Goal: Information Seeking & Learning: Check status

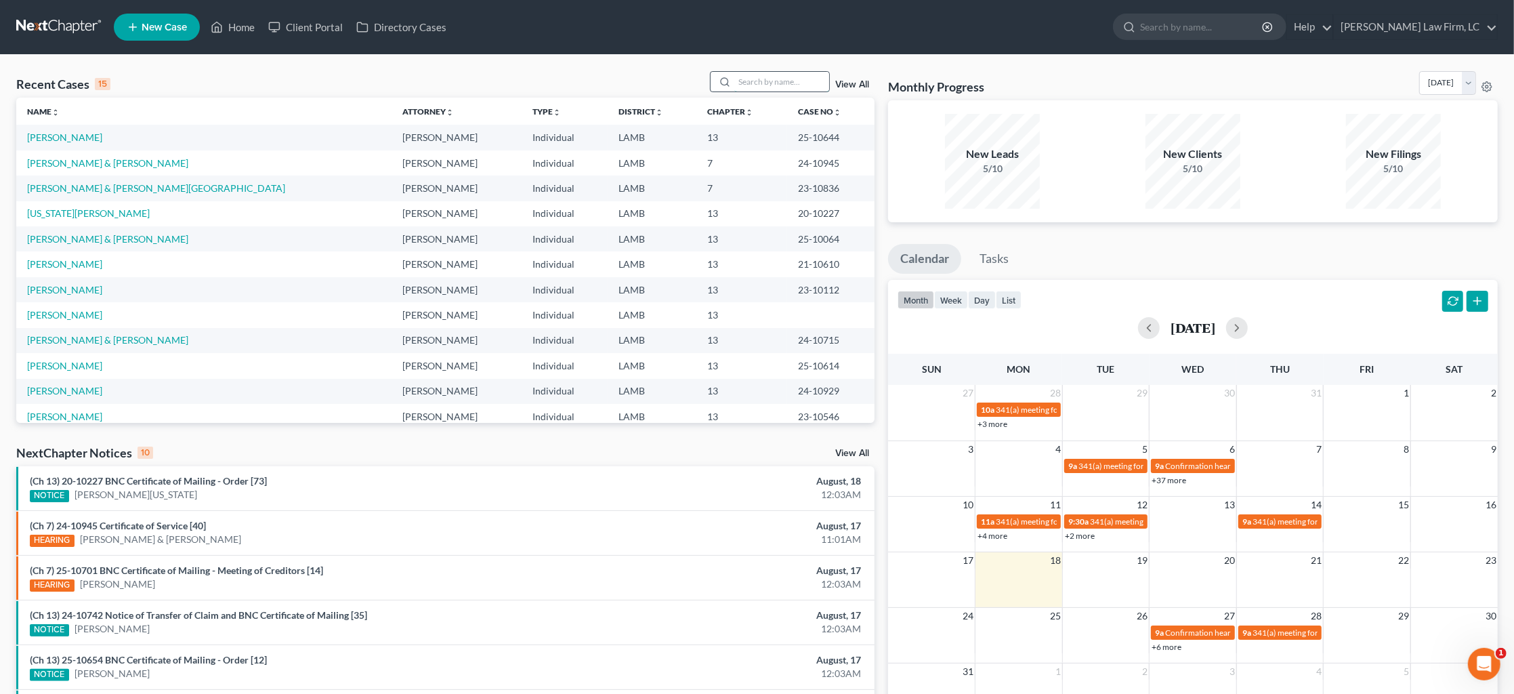
click at [780, 81] on input "search" at bounding box center [781, 82] width 95 height 20
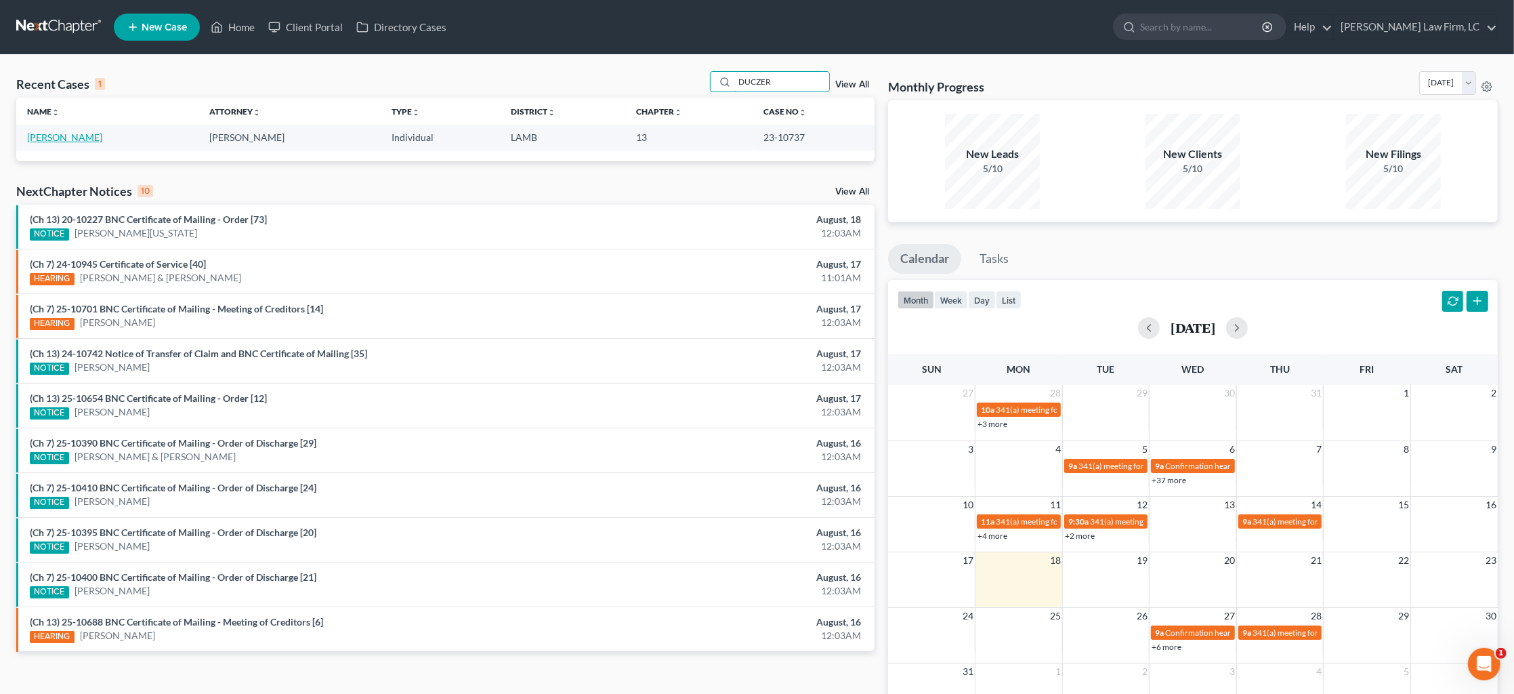
type input "DUCZER"
click at [74, 134] on link "[PERSON_NAME]" at bounding box center [64, 137] width 75 height 12
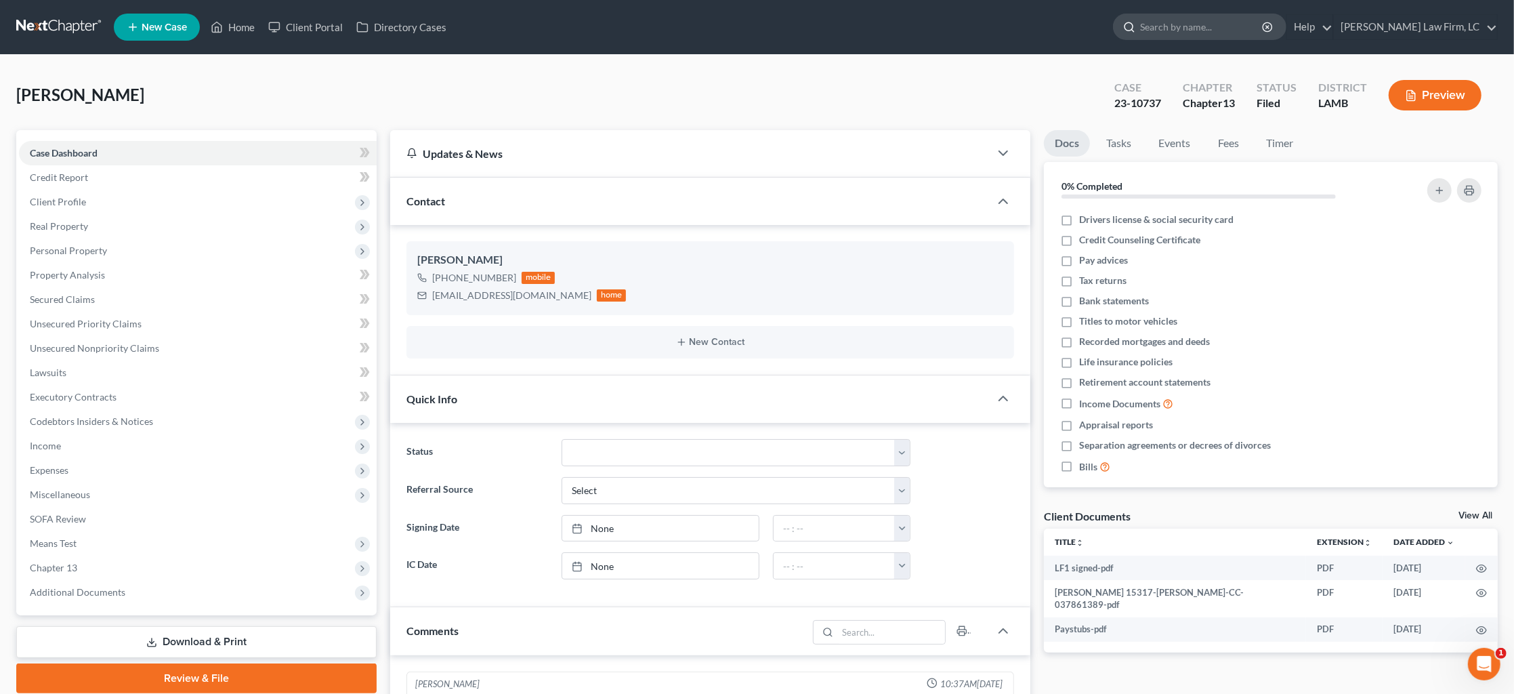
click at [1170, 30] on input "search" at bounding box center [1202, 26] width 124 height 25
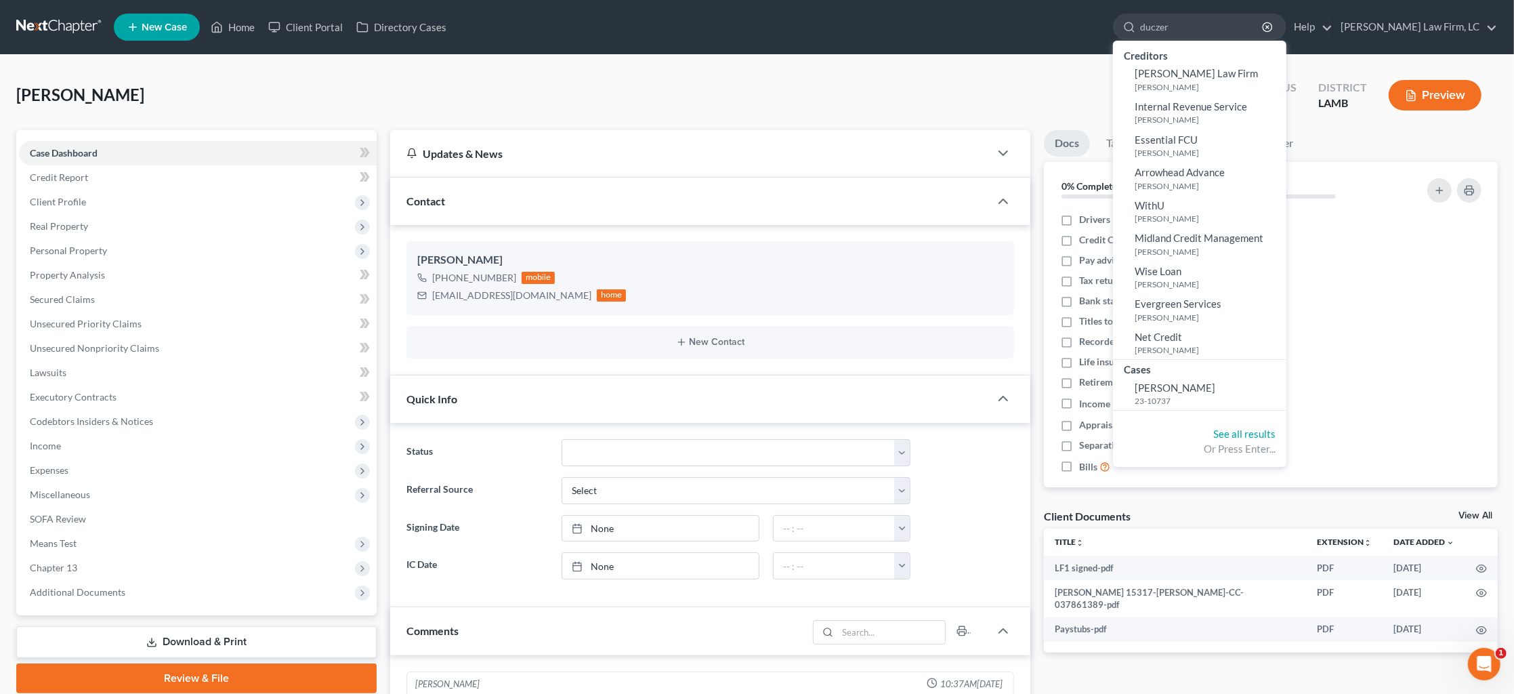
type input "duczer"
click at [621, 88] on div "Duczer, Christina Upgraded Case 23-10737 Chapter Chapter 13 Status Filed Distri…" at bounding box center [756, 100] width 1481 height 59
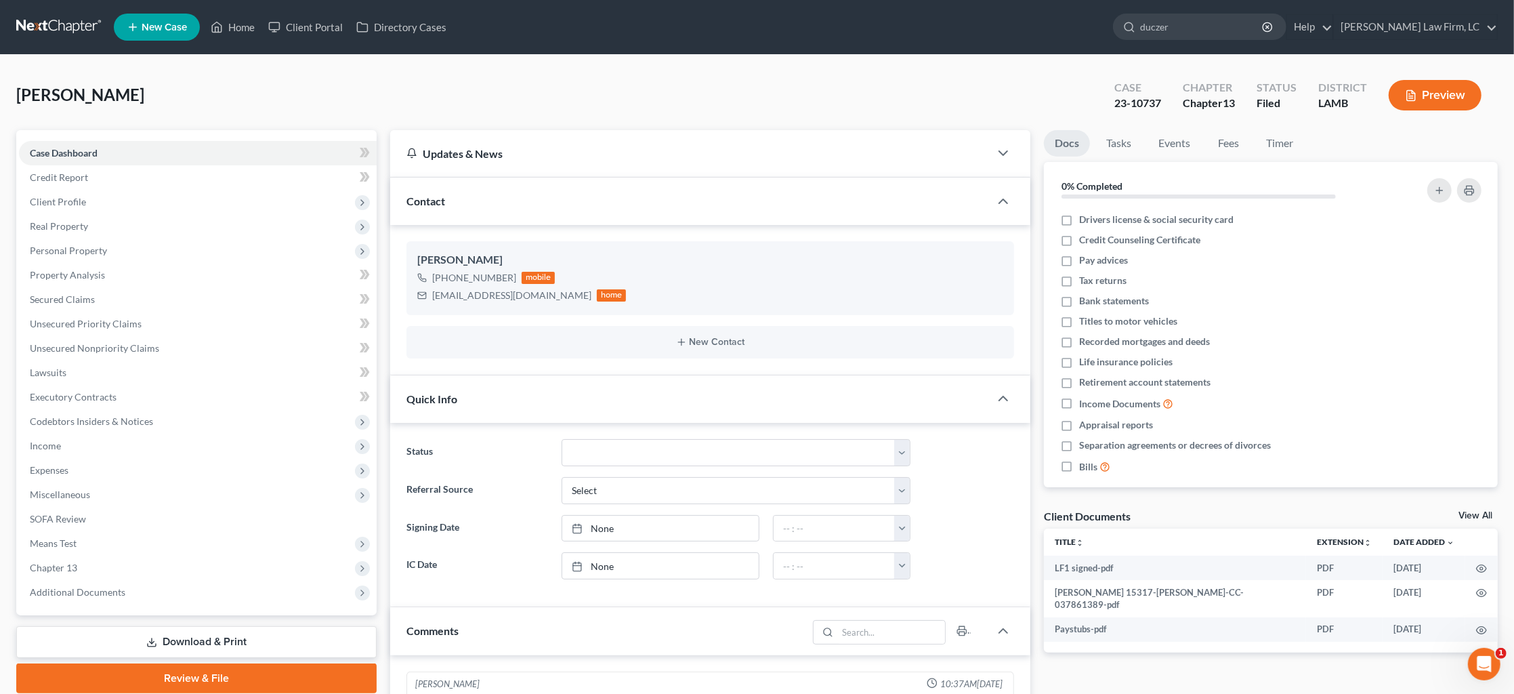
click at [58, 32] on link at bounding box center [59, 27] width 87 height 24
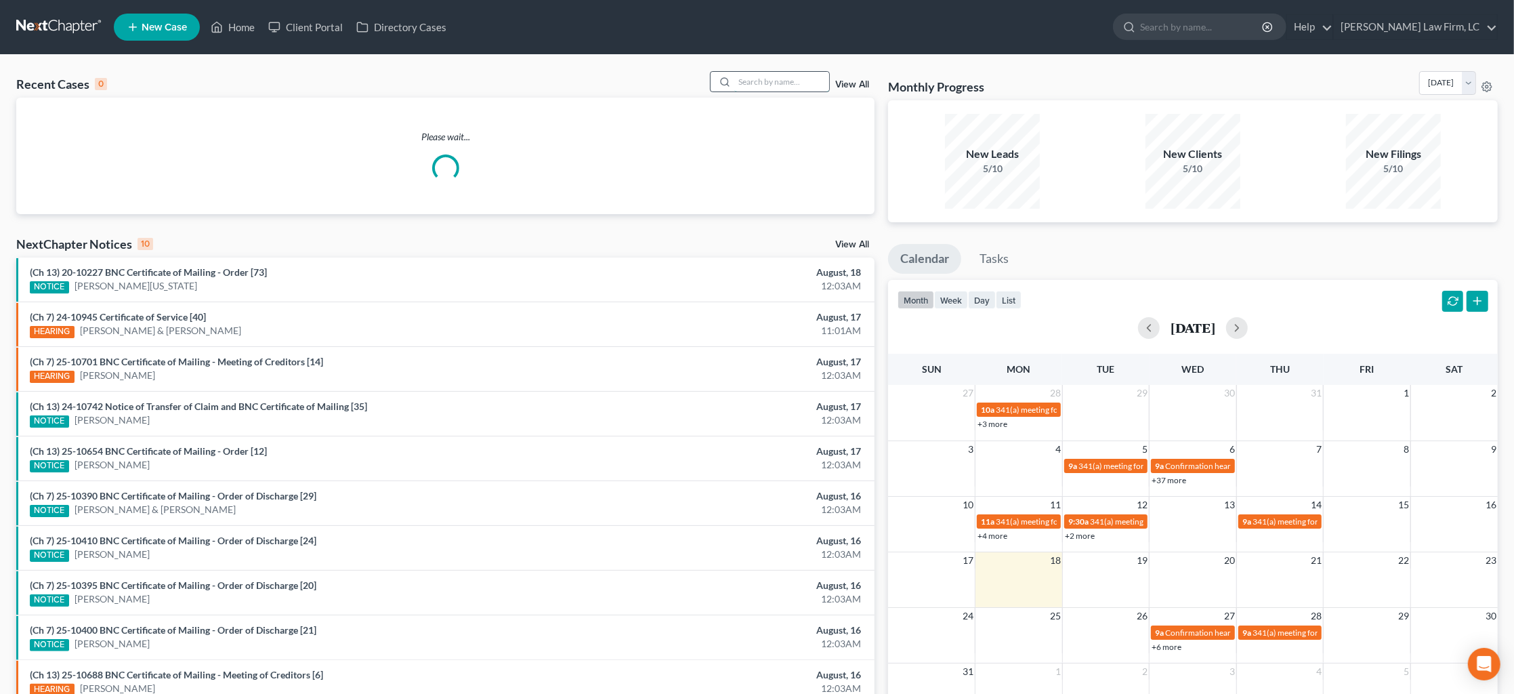
click at [770, 72] on input "search" at bounding box center [781, 82] width 95 height 20
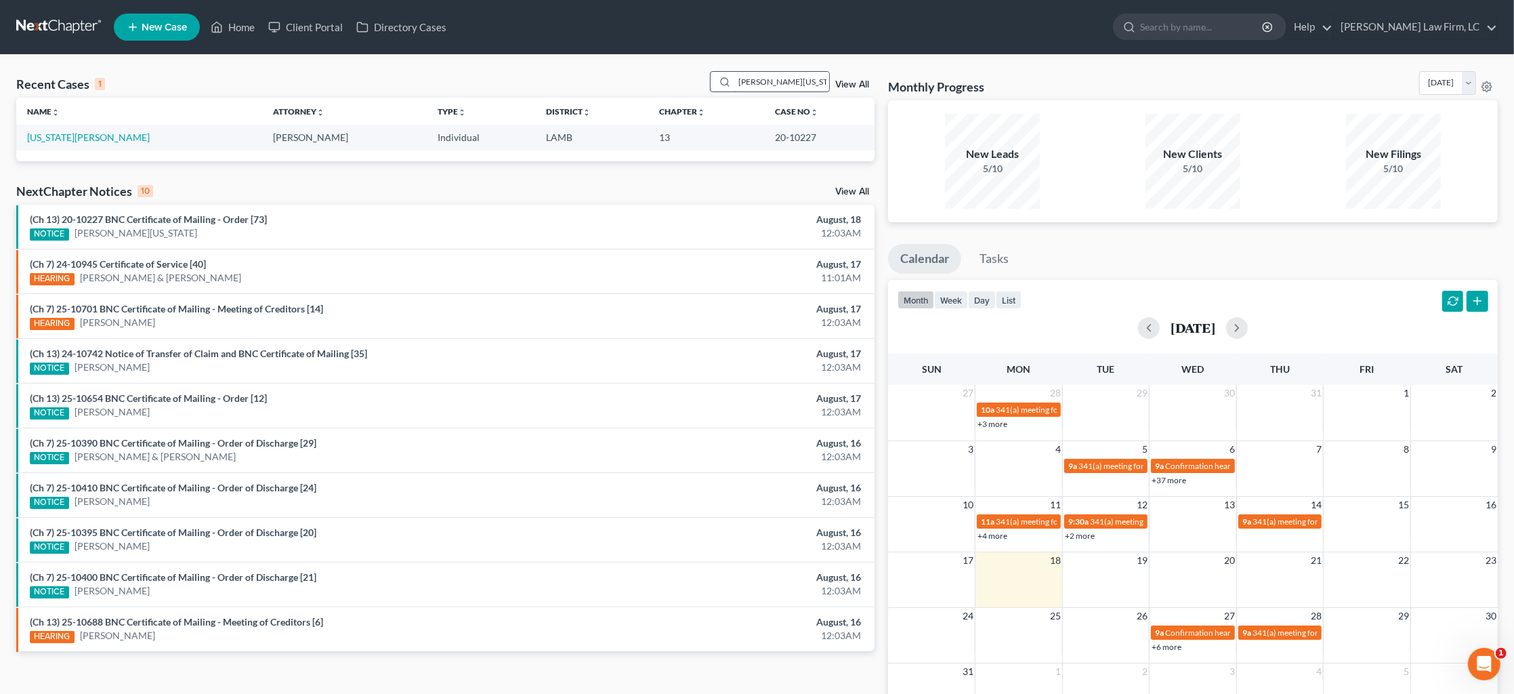
type input "[PERSON_NAME][US_STATE]"
drag, startPoint x: 769, startPoint y: 73, endPoint x: 91, endPoint y: 140, distance: 682.0
click at [91, 140] on link "[US_STATE][PERSON_NAME]" at bounding box center [88, 137] width 123 height 12
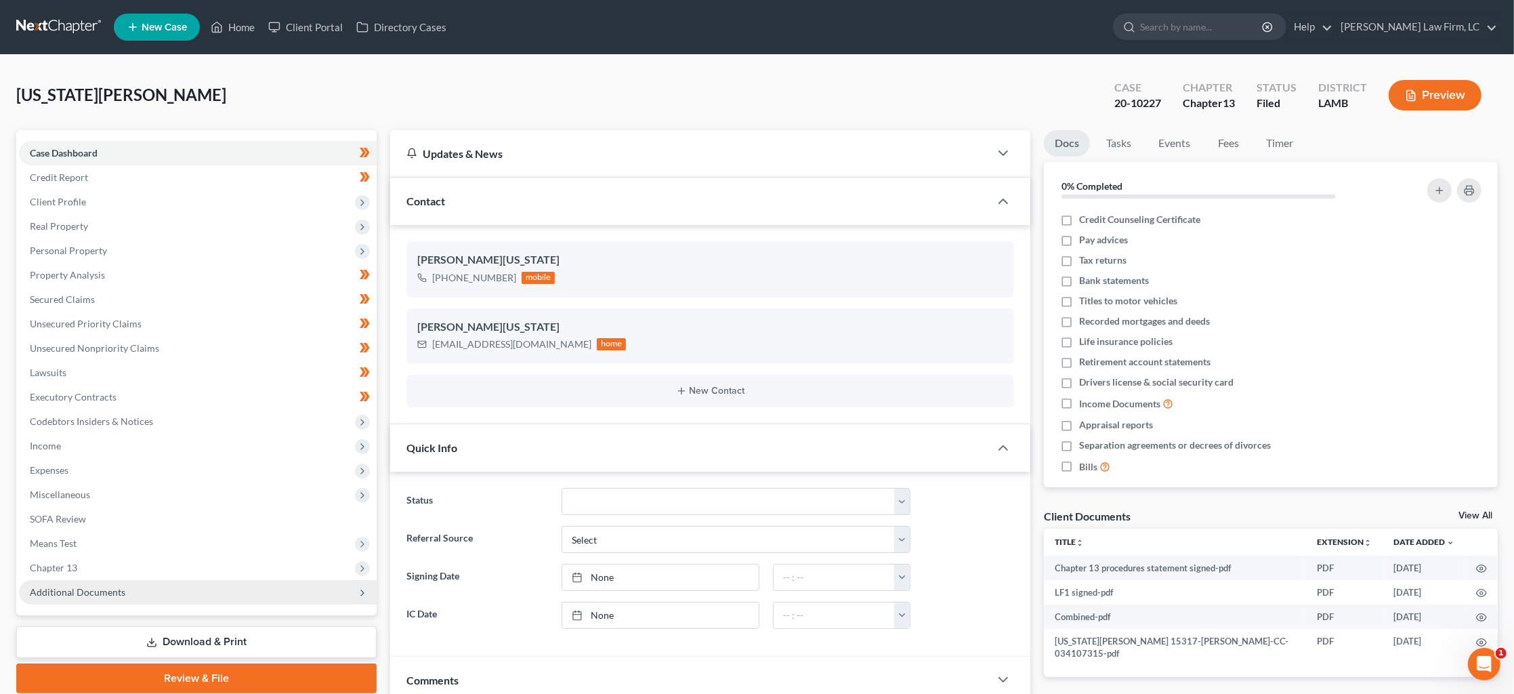
click at [123, 580] on span "Additional Documents" at bounding box center [198, 592] width 358 height 24
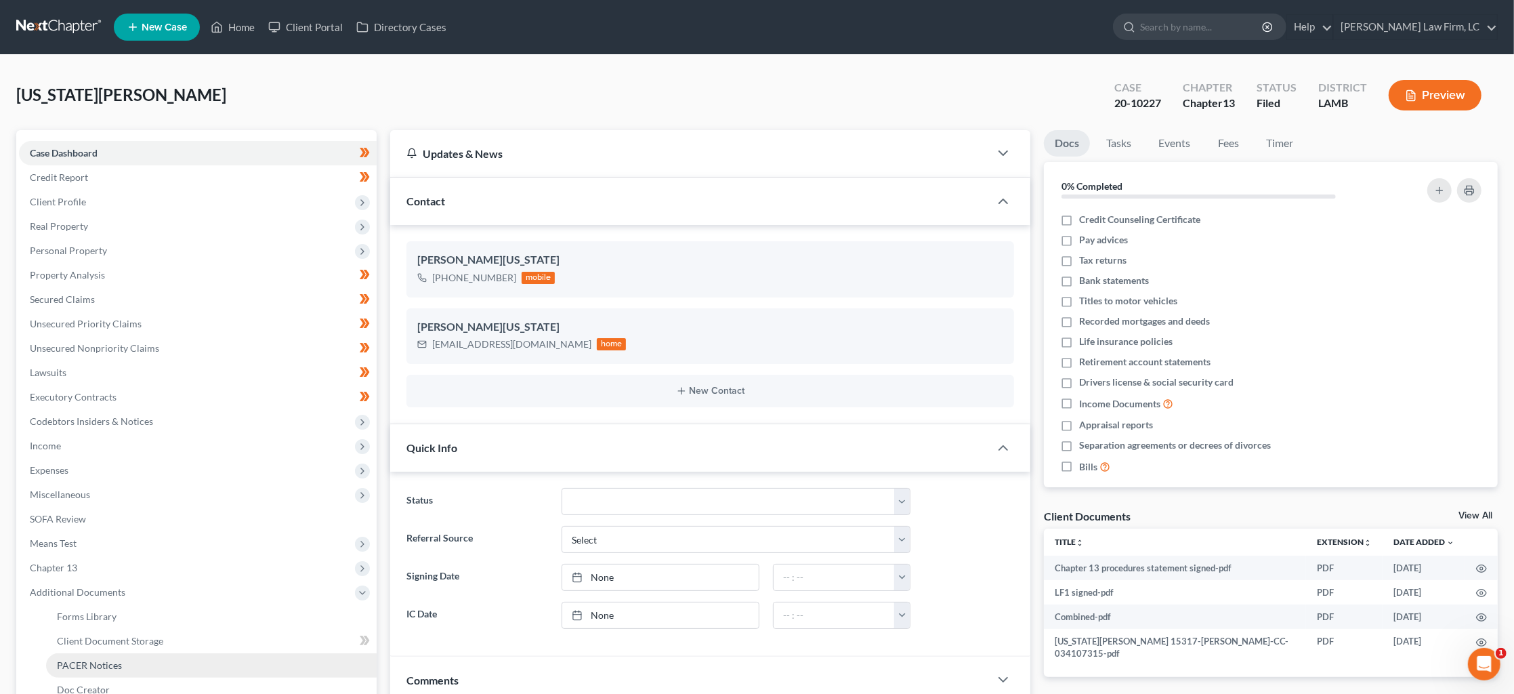
click at [105, 659] on span "PACER Notices" at bounding box center [89, 665] width 65 height 12
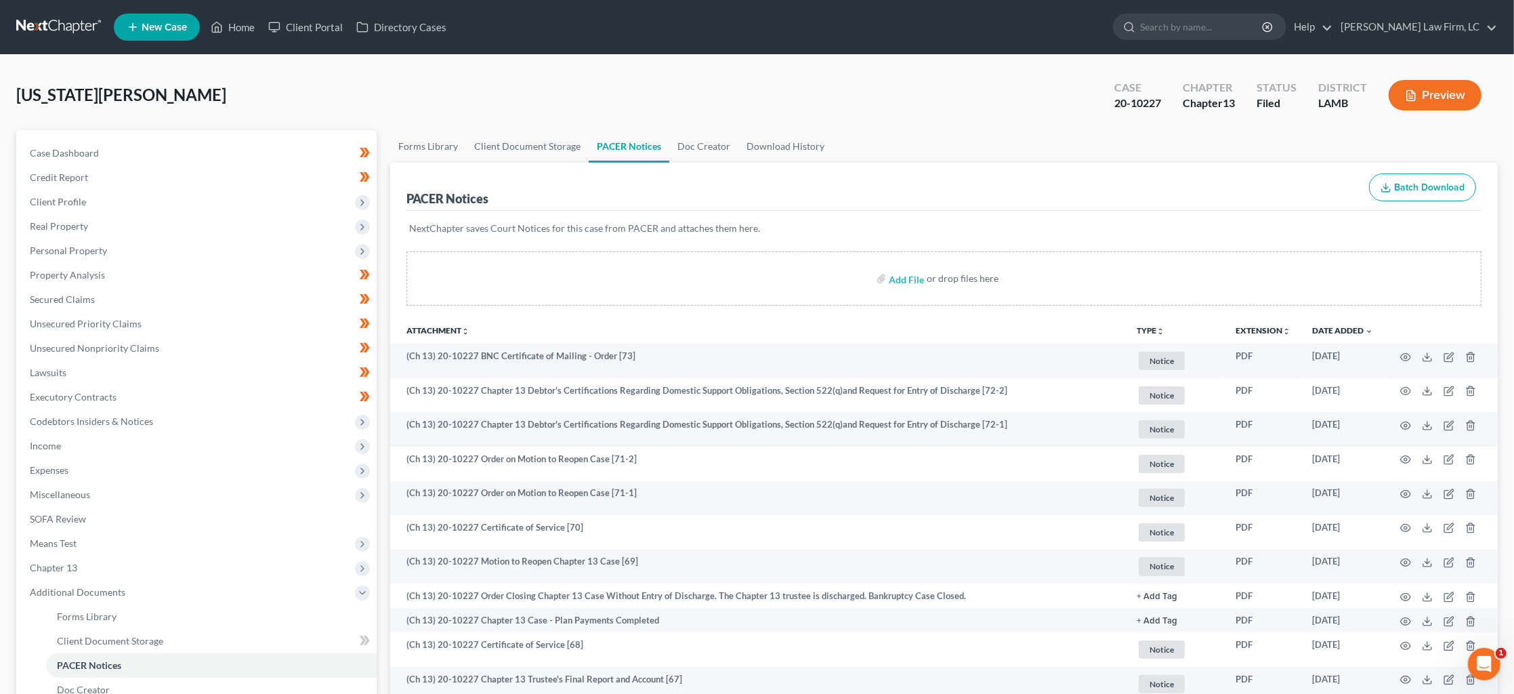
click at [356, 2] on nav "Home New Case Client Portal Directory Cases [PERSON_NAME] Law Firm, LC [EMAIL_A…" at bounding box center [757, 27] width 1514 height 54
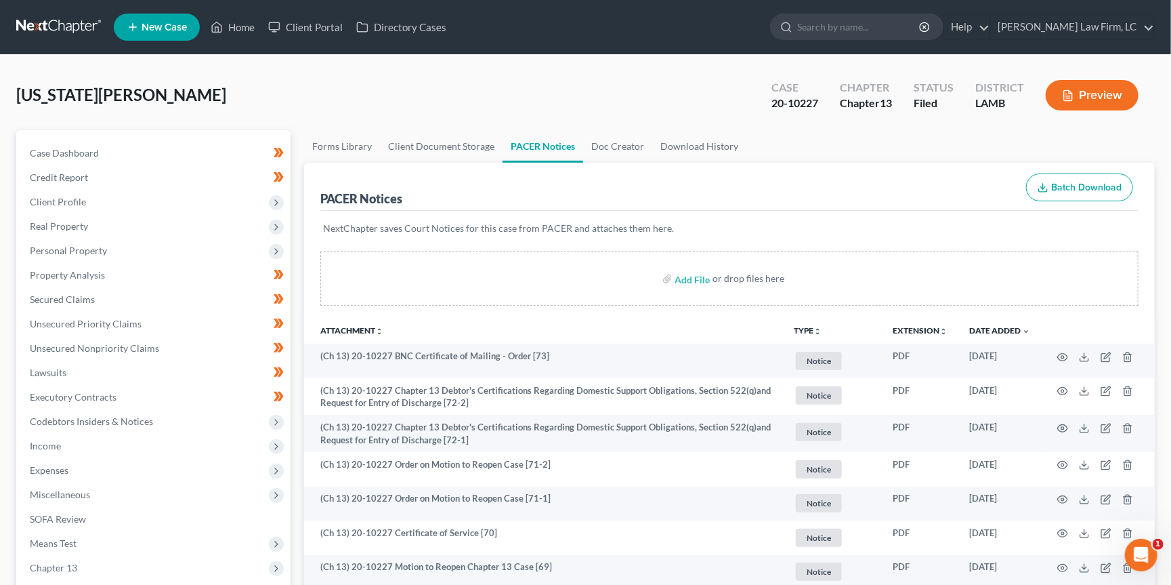
click at [44, 25] on link at bounding box center [59, 27] width 87 height 24
